Goal: Information Seeking & Learning: Learn about a topic

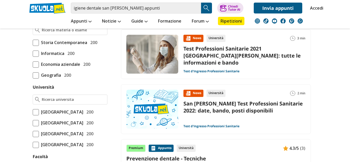
scroll to position [207, 0]
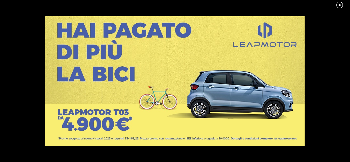
click at [32, 142] on div at bounding box center [174, 81] width 349 height 130
click at [339, 5] on link at bounding box center [341, 5] width 13 height 8
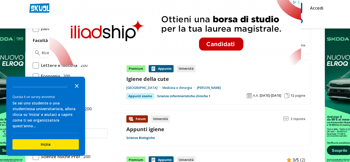
click at [75, 91] on button "Close the survey" at bounding box center [77, 85] width 10 height 10
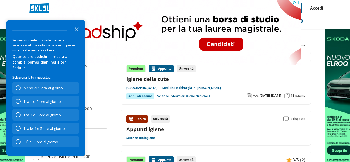
click at [76, 33] on icon "Close the survey" at bounding box center [77, 29] width 10 height 10
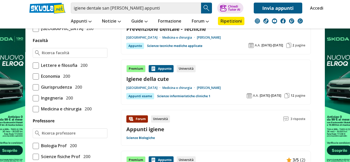
click at [35, 112] on span at bounding box center [36, 109] width 6 height 6
click at [33, 109] on input "Medicina e chirurgia 200" at bounding box center [33, 109] width 0 height 0
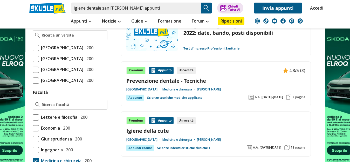
click at [36, 62] on span at bounding box center [36, 59] width 6 height 6
click at [33, 59] on input "Università degli Studi di Milano 200" at bounding box center [33, 59] width 0 height 0
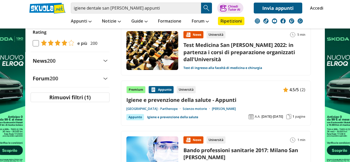
scroll to position [596, 0]
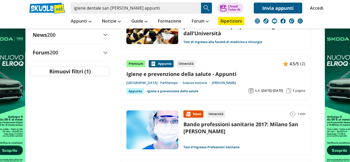
click at [70, 124] on aside "Filtra 1 Rimuovi tutti i filtri Livello 200 Scuola Media 0 Scuola Superiore 200…" at bounding box center [67, 9] width 84 height 1072
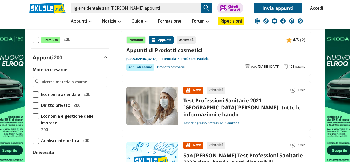
scroll to position [78, 0]
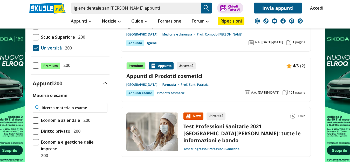
click at [71, 108] on input "Materia o esame" at bounding box center [73, 107] width 63 height 5
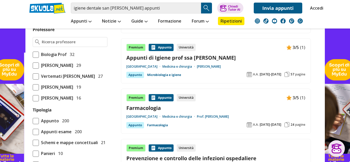
scroll to position [337, 0]
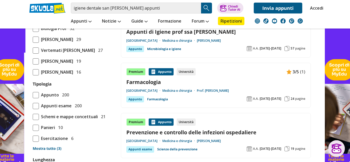
drag, startPoint x: 37, startPoint y: 143, endPoint x: 13, endPoint y: 134, distance: 26.3
click at [37, 142] on span at bounding box center [36, 139] width 6 height 6
click at [33, 138] on input "Esercitazione 6" at bounding box center [33, 138] width 0 height 0
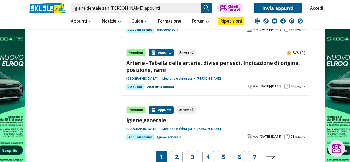
scroll to position [985, 0]
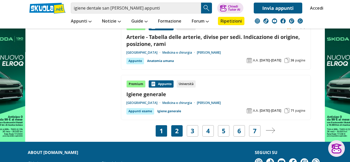
click at [175, 131] on link "2" at bounding box center [177, 130] width 4 height 7
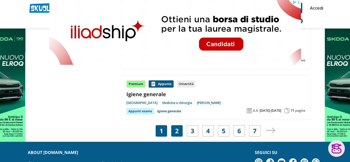
click at [179, 129] on div "2" at bounding box center [176, 130] width 11 height 11
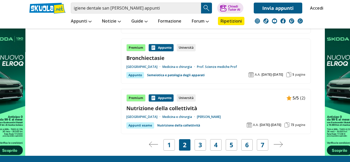
scroll to position [1011, 0]
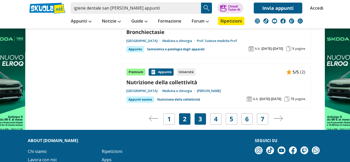
click at [200, 118] on link "3" at bounding box center [200, 118] width 4 height 7
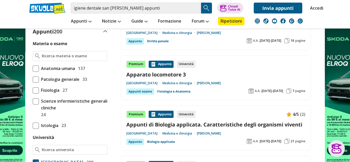
scroll to position [181, 0]
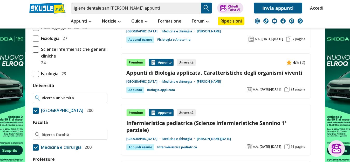
click at [77, 98] on input "Università" at bounding box center [73, 97] width 63 height 5
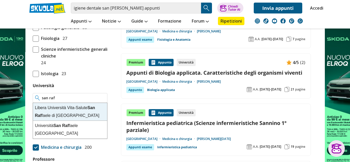
click at [77, 110] on div "Libera Università Vita-Salute San Raf faele di Milano" at bounding box center [70, 112] width 74 height 18
type input "Libera Università Vita-Salute San Raffaele di Milano"
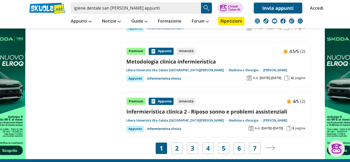
scroll to position [1115, 0]
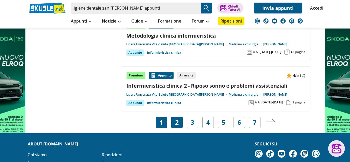
click at [177, 122] on link "2" at bounding box center [177, 122] width 4 height 7
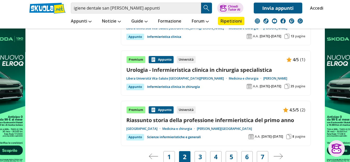
scroll to position [985, 0]
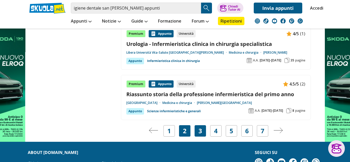
click at [202, 133] on div "3" at bounding box center [199, 130] width 11 height 11
click at [201, 132] on link "3" at bounding box center [200, 130] width 4 height 7
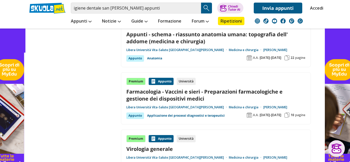
scroll to position [985, 0]
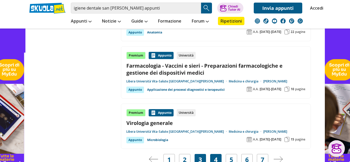
click at [218, 154] on div "4" at bounding box center [215, 159] width 11 height 11
click at [216, 156] on link "4" at bounding box center [216, 159] width 4 height 7
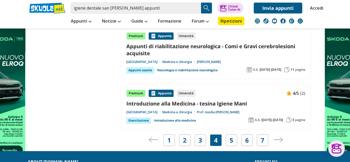
scroll to position [1037, 0]
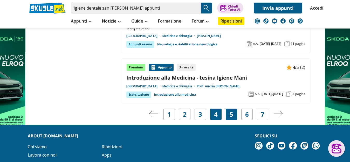
click at [228, 116] on div "5" at bounding box center [230, 114] width 11 height 11
click at [235, 116] on div "5" at bounding box center [230, 114] width 11 height 11
click at [234, 116] on div "5" at bounding box center [230, 114] width 11 height 11
click at [233, 115] on div "5" at bounding box center [230, 114] width 11 height 11
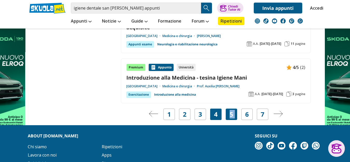
click at [233, 115] on div "5" at bounding box center [230, 114] width 11 height 11
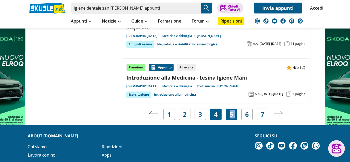
click at [233, 115] on div "5" at bounding box center [230, 114] width 11 height 11
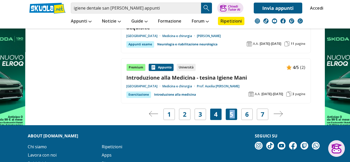
click at [231, 114] on link "5" at bounding box center [231, 114] width 4 height 7
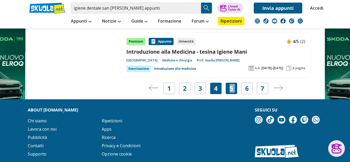
click at [231, 91] on link "5" at bounding box center [231, 88] width 4 height 7
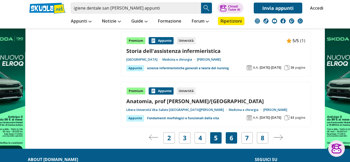
click at [231, 140] on link "6" at bounding box center [231, 137] width 4 height 7
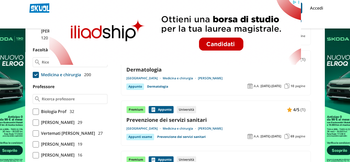
scroll to position [311, 0]
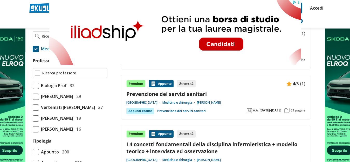
click at [75, 73] on input "Professore" at bounding box center [73, 73] width 63 height 5
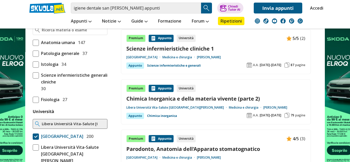
scroll to position [104, 0]
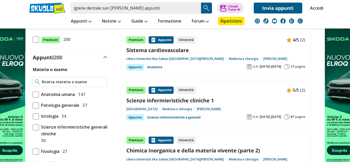
click at [99, 80] on input "Materia o esame" at bounding box center [73, 81] width 63 height 5
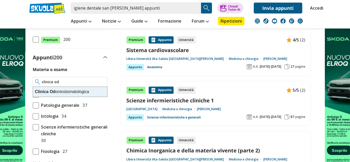
click at [90, 91] on div "Clinica Od ontostomatologica" at bounding box center [70, 92] width 74 height 10
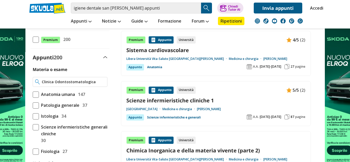
type input "Clinica Odontostomatologica"
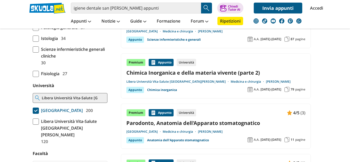
scroll to position [130, 0]
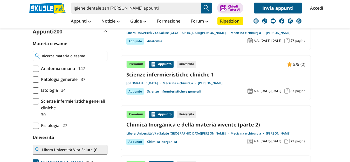
click at [90, 54] on input "Materia o esame" at bounding box center [73, 55] width 63 height 5
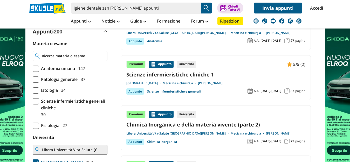
scroll to position [78, 0]
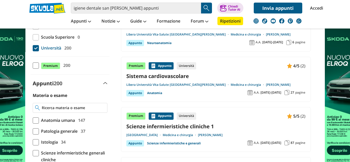
click at [89, 106] on input "Materia o esame" at bounding box center [73, 107] width 63 height 5
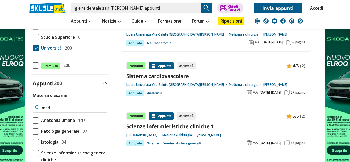
scroll to position [0, 0]
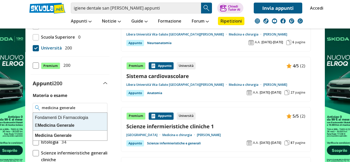
type input "medicina generale"
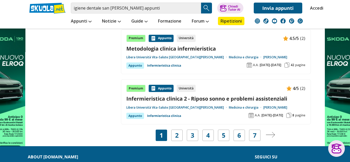
scroll to position [1063, 0]
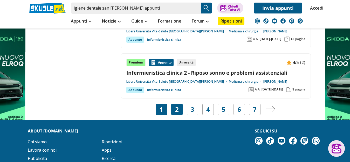
click at [179, 111] on div "2" at bounding box center [176, 109] width 11 height 11
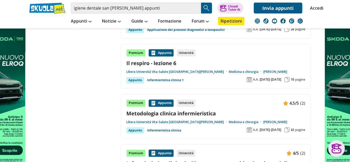
scroll to position [1182, 0]
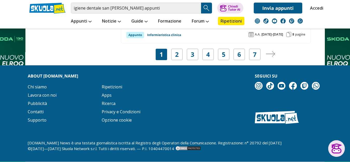
click at [268, 54] on img "Pagina successiva" at bounding box center [269, 54] width 9 height 6
click at [175, 58] on link "2" at bounding box center [177, 54] width 4 height 7
click at [175, 52] on link "2" at bounding box center [177, 54] width 4 height 7
click at [176, 56] on link "2" at bounding box center [177, 54] width 4 height 7
